Goal: Task Accomplishment & Management: Use online tool/utility

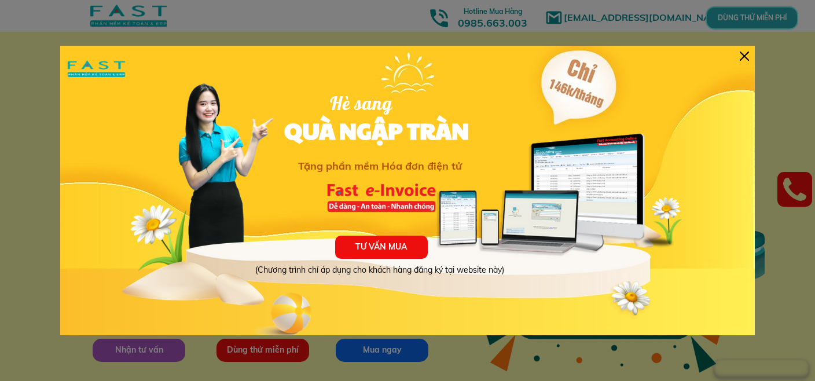
click at [744, 56] on div at bounding box center [743, 55] width 9 height 9
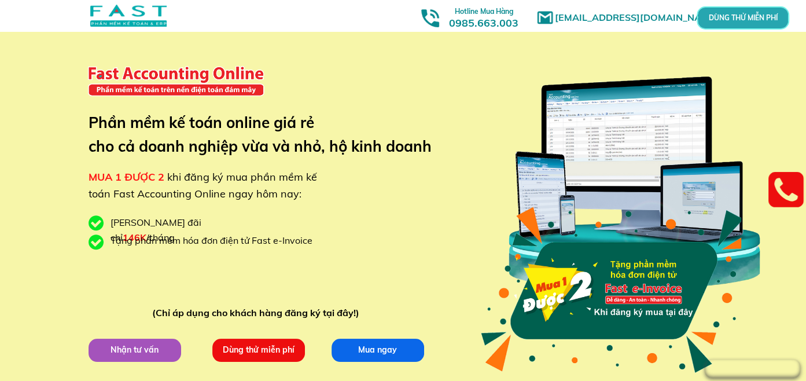
click at [250, 350] on p "Dùng thử miễn phí" at bounding box center [258, 349] width 93 height 23
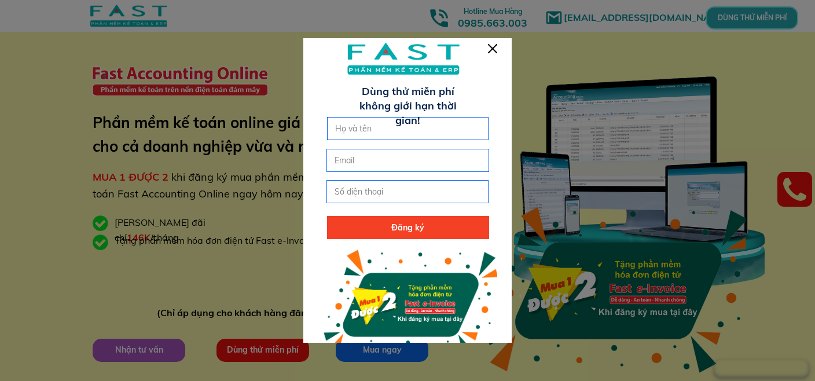
click at [494, 50] on div at bounding box center [492, 48] width 9 height 9
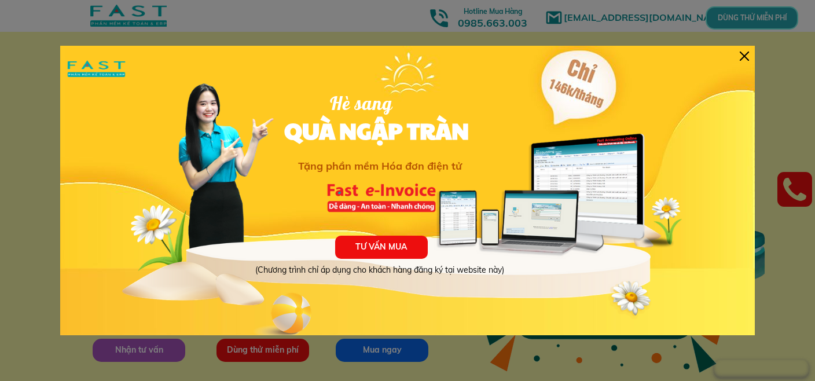
click at [745, 55] on div at bounding box center [743, 55] width 9 height 9
